Goal: Task Accomplishment & Management: Use online tool/utility

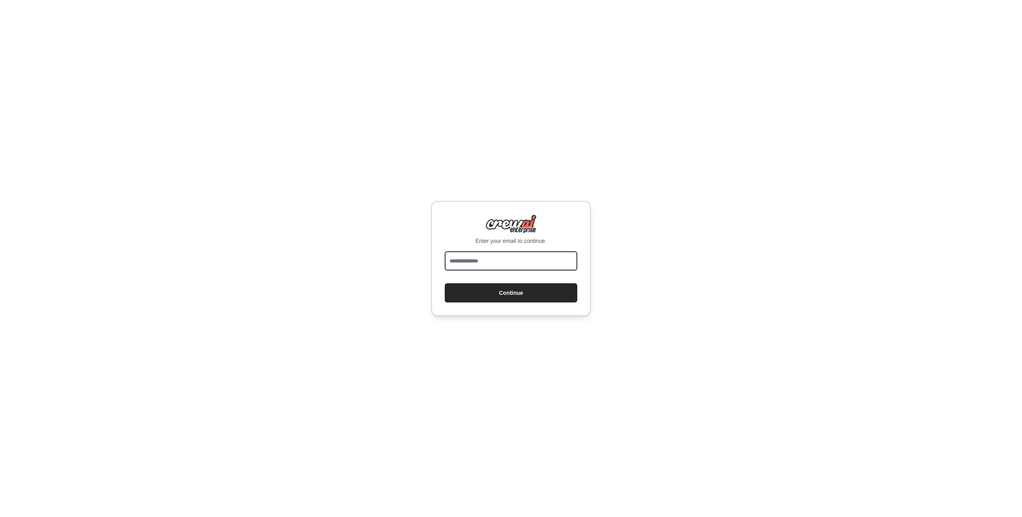
click at [476, 259] on input "email" at bounding box center [511, 260] width 133 height 19
click at [519, 263] on input "email" at bounding box center [511, 260] width 133 height 19
type input "**********"
click at [534, 290] on button "Continue" at bounding box center [511, 292] width 133 height 19
click at [513, 293] on button "Continue" at bounding box center [511, 292] width 133 height 19
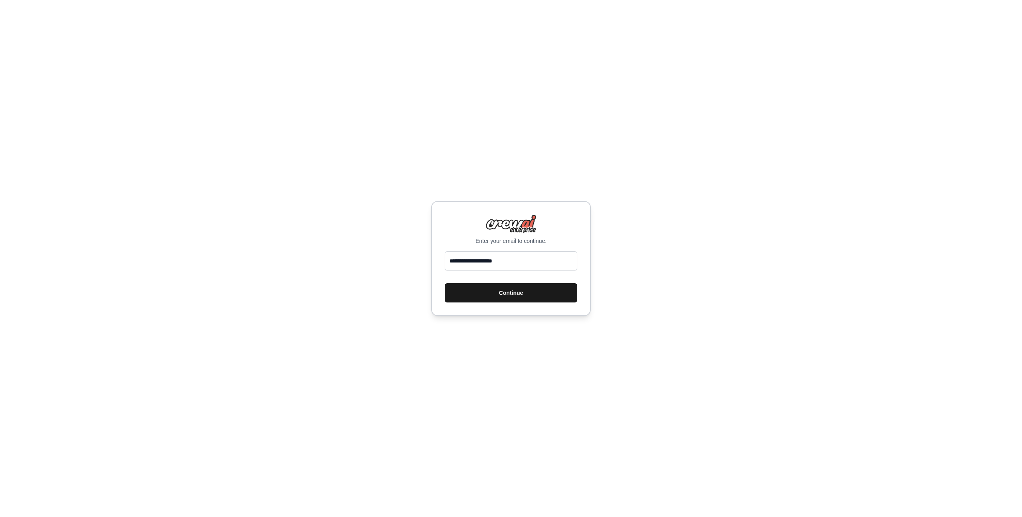
click at [514, 296] on button "Continue" at bounding box center [511, 292] width 133 height 19
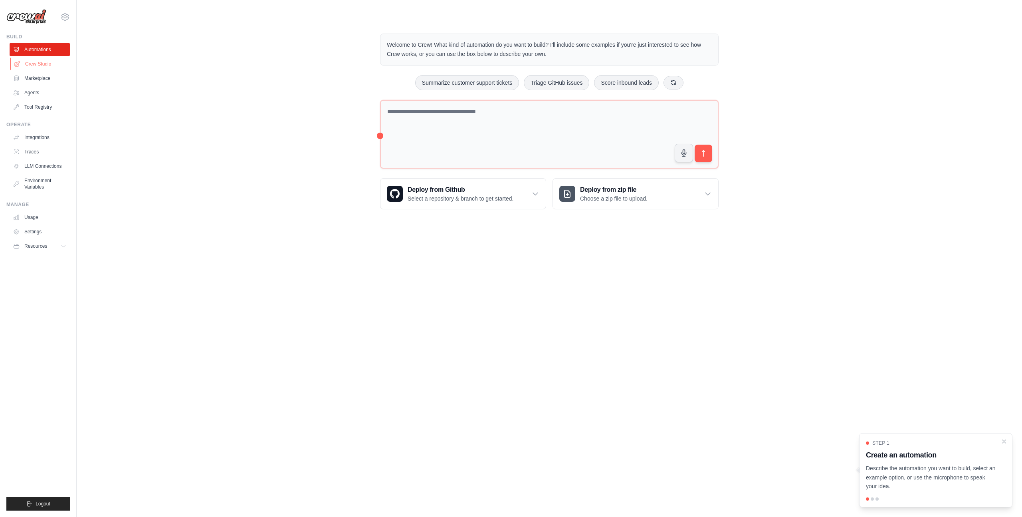
click at [40, 65] on link "Crew Studio" at bounding box center [40, 63] width 60 height 13
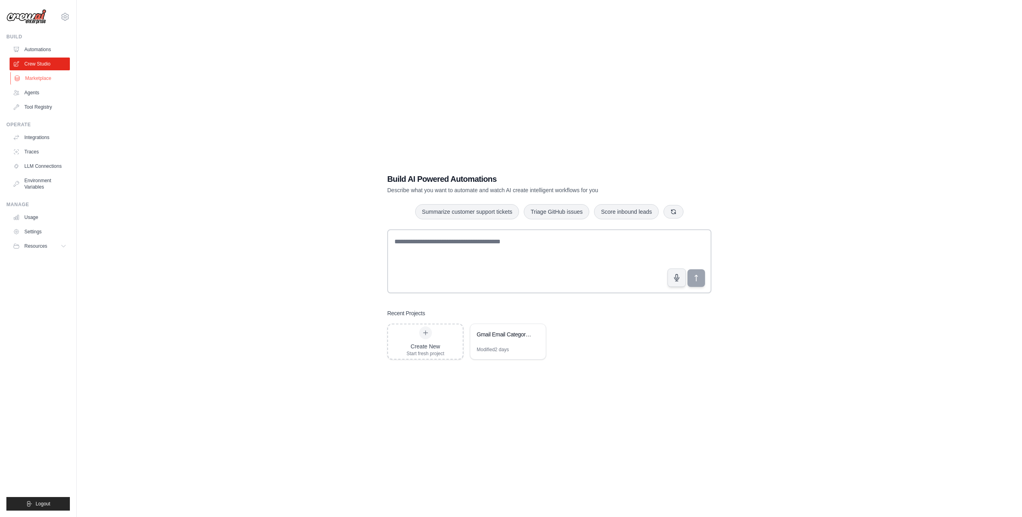
click at [40, 78] on link "Marketplace" at bounding box center [40, 78] width 60 height 13
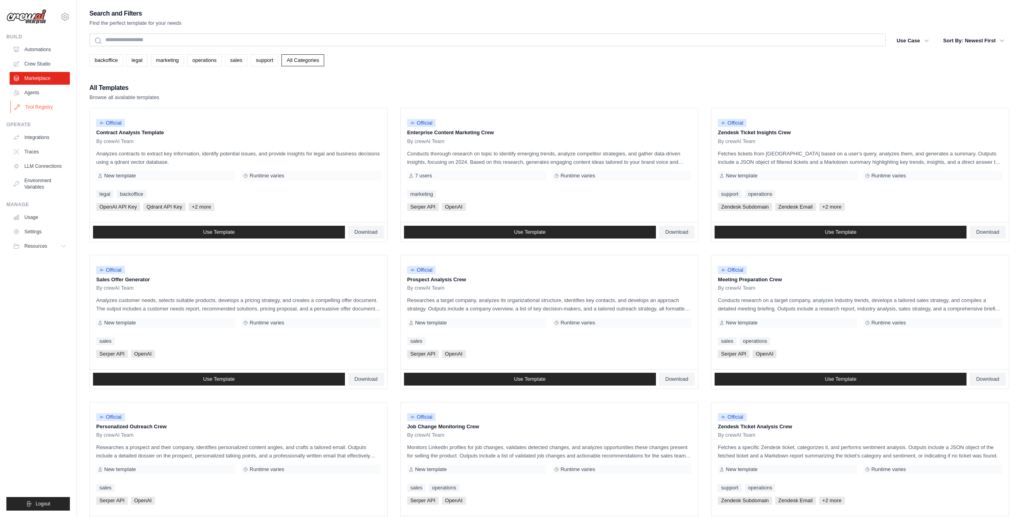
click at [41, 105] on link "Tool Registry" at bounding box center [40, 107] width 60 height 13
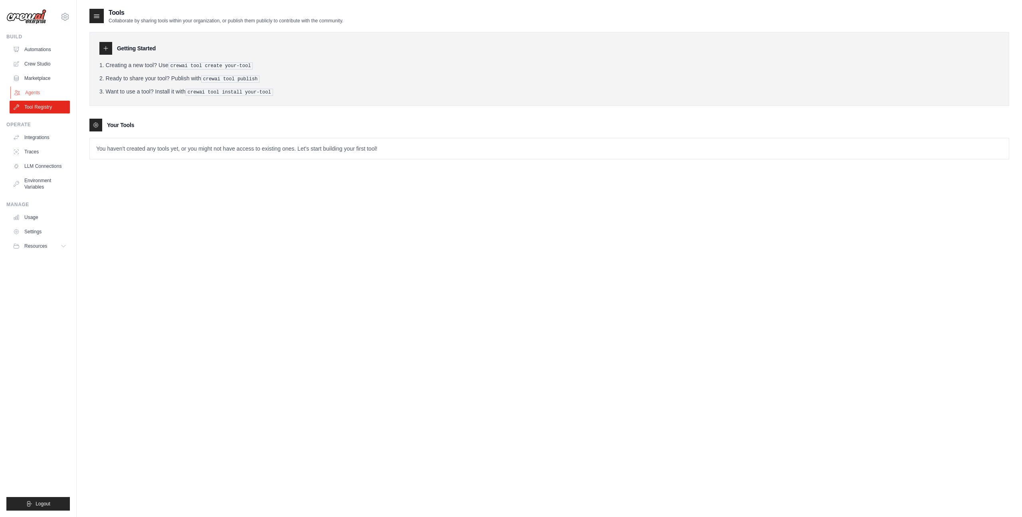
click at [40, 93] on link "Agents" at bounding box center [40, 92] width 60 height 13
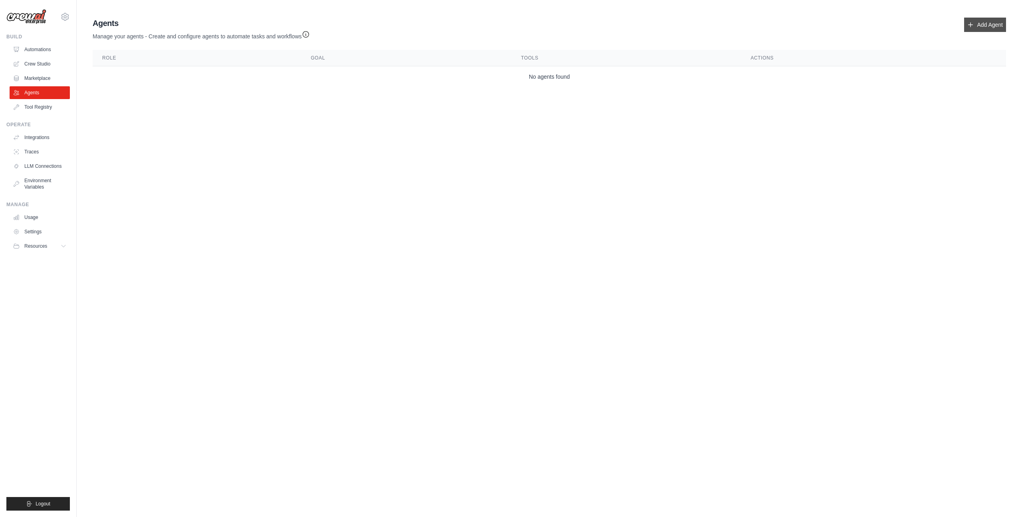
click at [984, 26] on link "Add Agent" at bounding box center [985, 25] width 42 height 14
